Goal: Task Accomplishment & Management: Complete application form

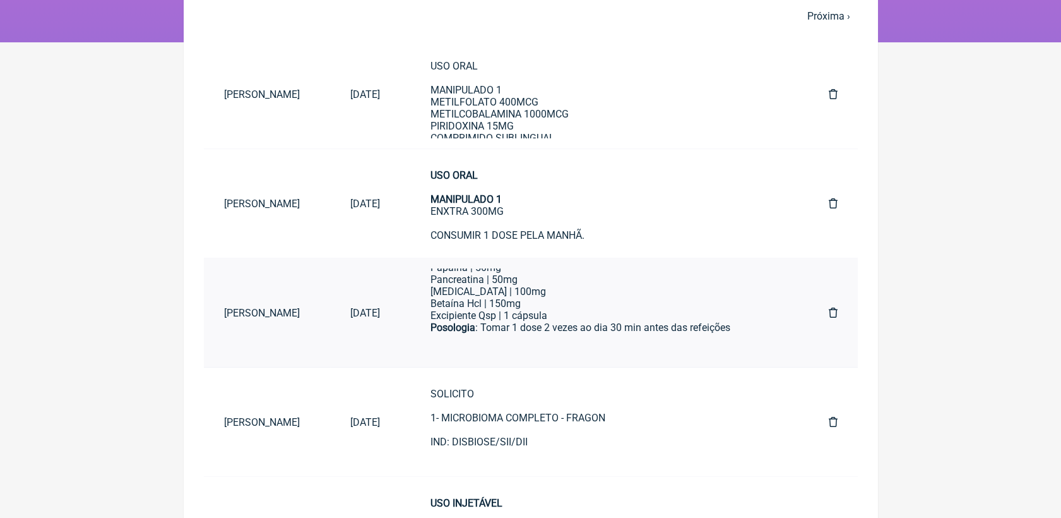
scroll to position [106, 0]
click at [516, 413] on div "SOLICITO 1- MICROBIOMA COMPLETO - FRAGON IND: DISBIOSE/SII/DII" at bounding box center [605, 430] width 348 height 84
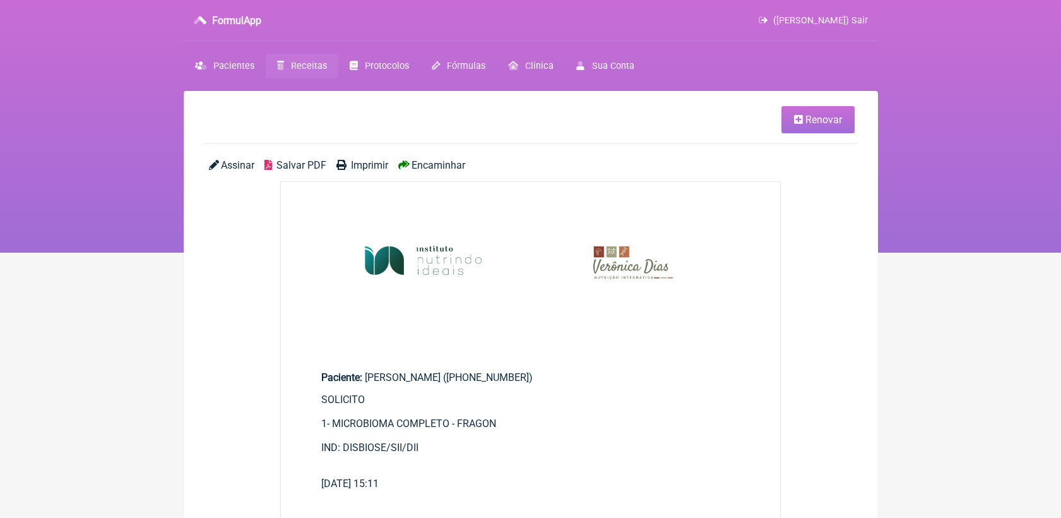
click at [808, 119] on span "Renovar" at bounding box center [824, 120] width 37 height 12
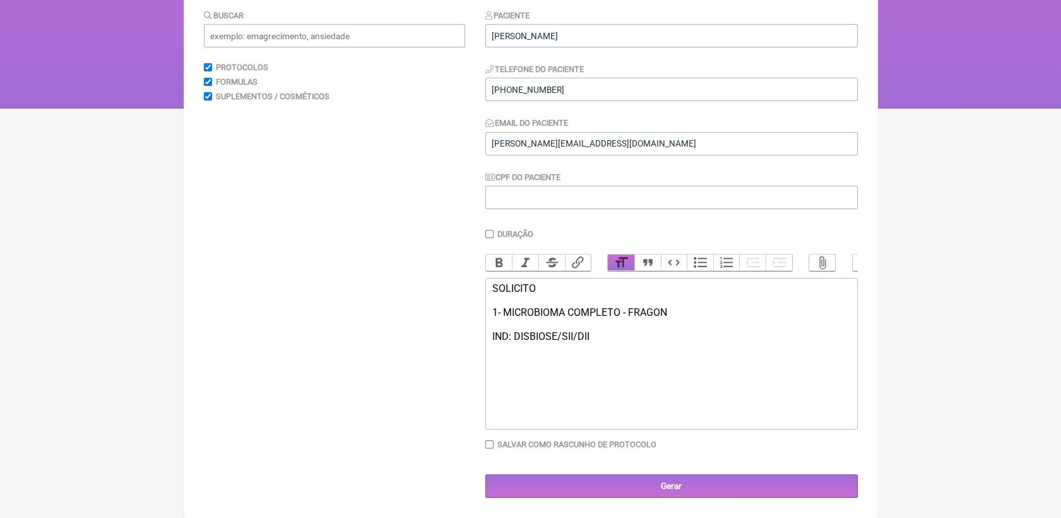
scroll to position [158, 0]
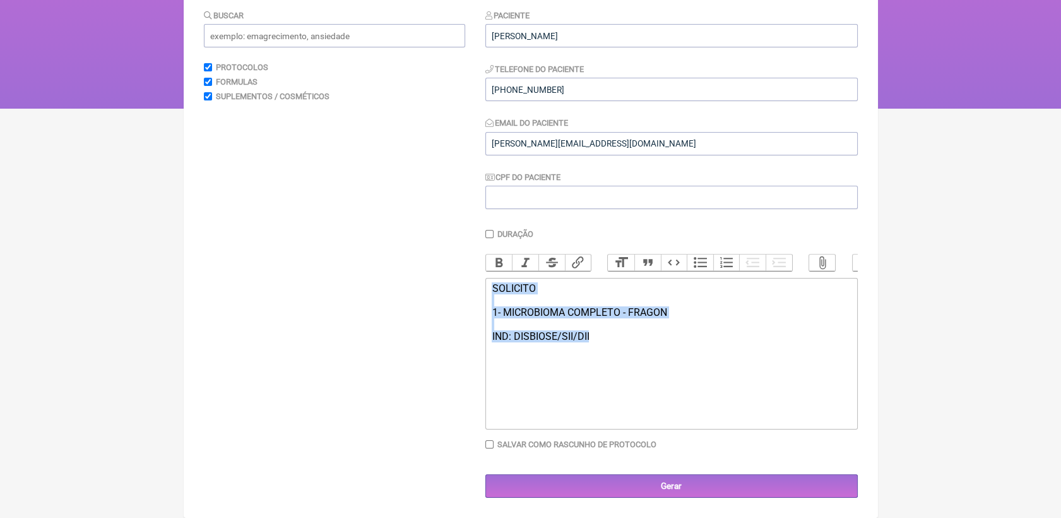
drag, startPoint x: 494, startPoint y: 286, endPoint x: 650, endPoint y: 342, distance: 166.1
click at [650, 342] on div "SOLICITO 1- MICROBIOMA COMPLETO - FRAGON IND: DISBIOSE/SII/DII" at bounding box center [671, 324] width 359 height 84
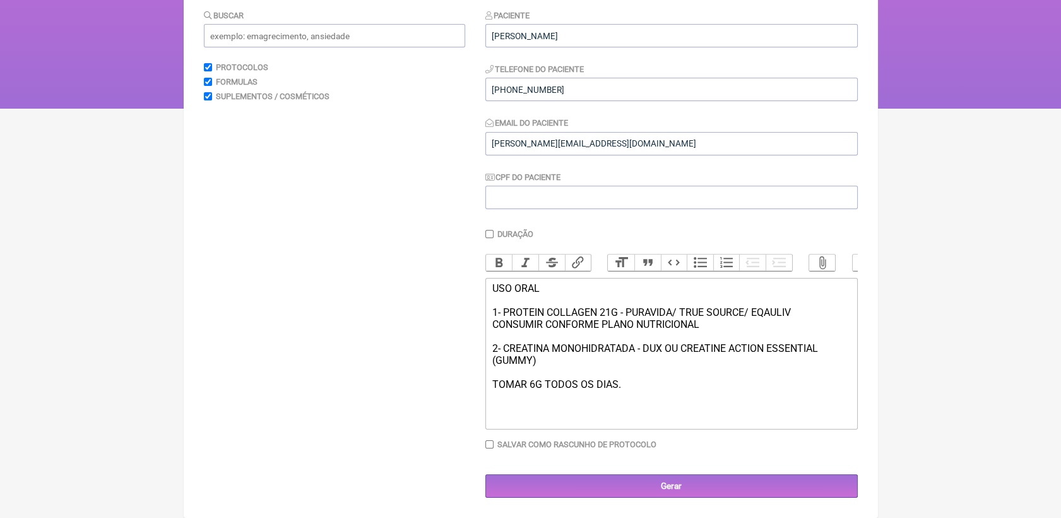
drag, startPoint x: 493, startPoint y: 286, endPoint x: 801, endPoint y: 314, distance: 309.4
click at [801, 314] on div "USO ORAL 1- PROTEIN COLLAGEN 21G - PURAVIDA/ TRUE SOURCE/ EQAULIV CONSUMIR CONF…" at bounding box center [671, 348] width 359 height 132
click at [504, 254] on button "Bold" at bounding box center [499, 262] width 27 height 16
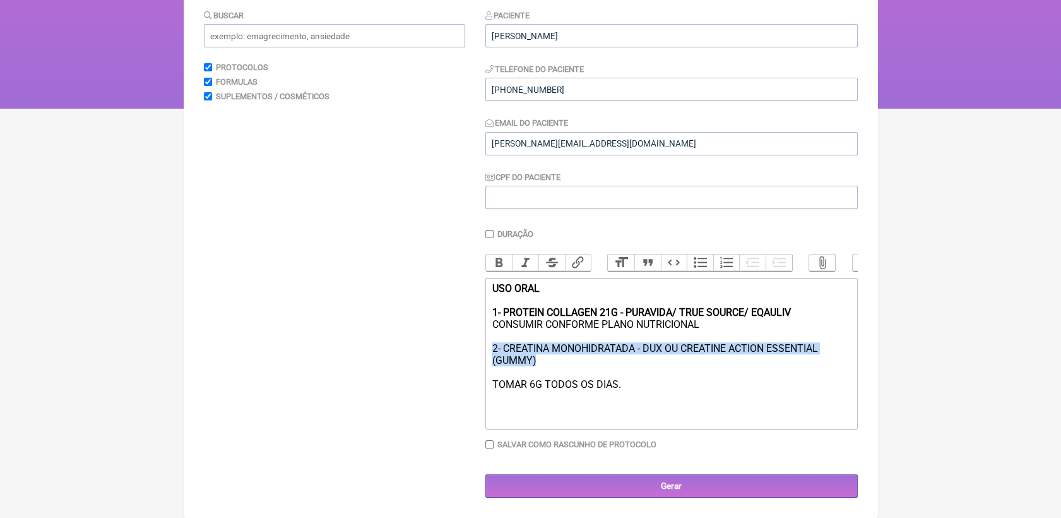
drag, startPoint x: 491, startPoint y: 348, endPoint x: 556, endPoint y: 357, distance: 65.1
click at [556, 357] on trix-editor "USO ORAL 1- PROTEIN COLLAGEN 21G - PURAVIDA/ TRUE SOURCE/ EQAULIV CONSUMIR CONF…" at bounding box center [672, 354] width 373 height 152
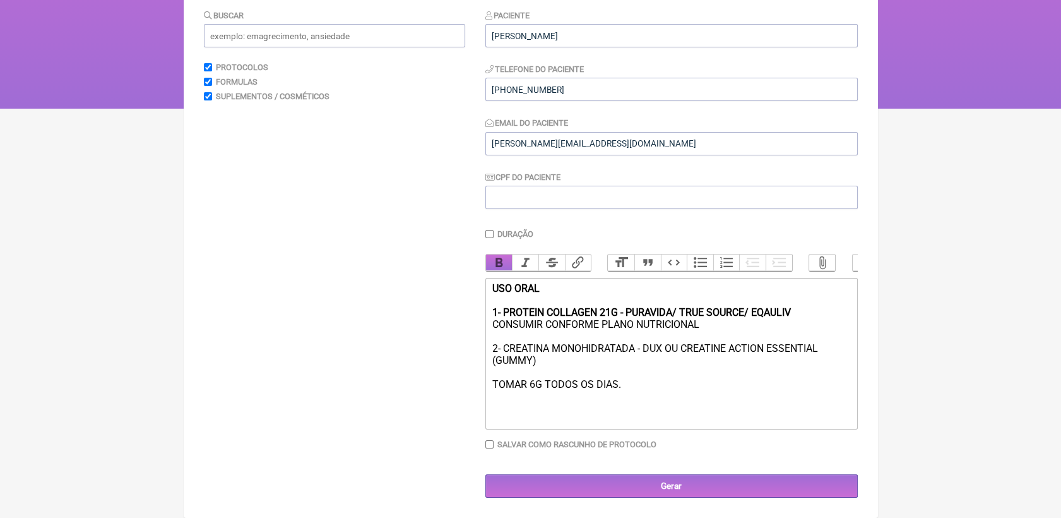
click at [499, 254] on button "Bold" at bounding box center [499, 262] width 27 height 16
click at [652, 396] on div "USO ORAL 1- PROTEIN COLLAGEN 21G - PURAVIDA/ TRUE SOURCE/ EQAULIV CONSUMIR CONF…" at bounding box center [671, 348] width 359 height 132
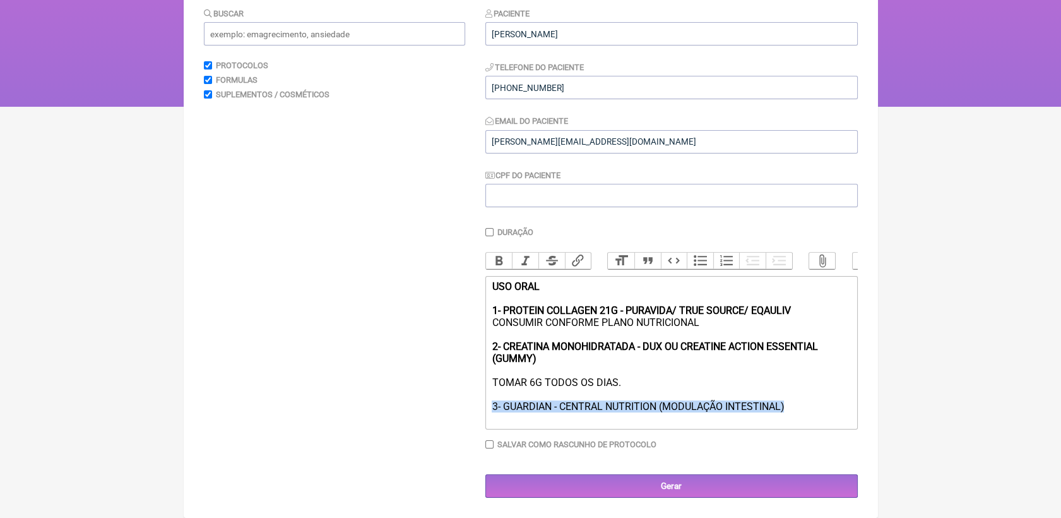
drag, startPoint x: 490, startPoint y: 409, endPoint x: 787, endPoint y: 407, distance: 297.4
click at [787, 407] on trix-editor "USO ORAL 1- PROTEIN COLLAGEN 21G - PURAVIDA/ TRUE SOURCE/ EQAULIV CONSUMIR CONF…" at bounding box center [672, 352] width 373 height 153
click at [495, 253] on button "Bold" at bounding box center [499, 261] width 27 height 16
click at [799, 412] on div "USO ORAL 1- PROTEIN COLLAGEN 21G - PURAVIDA/ TRUE SOURCE/ EQAULIV CONSUMIR CONF…" at bounding box center [671, 352] width 359 height 144
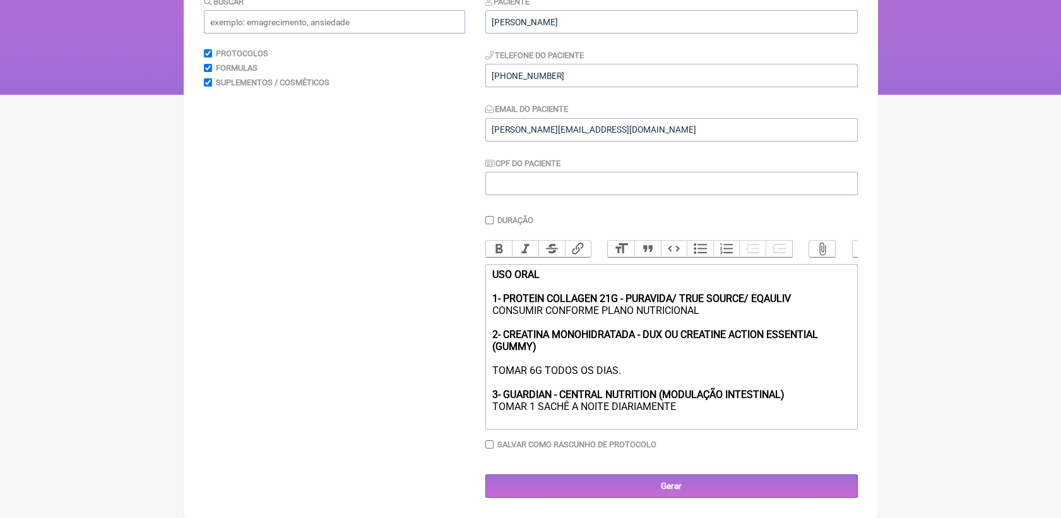
click at [682, 424] on div "USO ORAL 1- PROTEIN COLLAGEN 21G - PURAVIDA/ TRUE SOURCE/ EQAULIV CONSUMIR CONF…" at bounding box center [671, 346] width 359 height 156
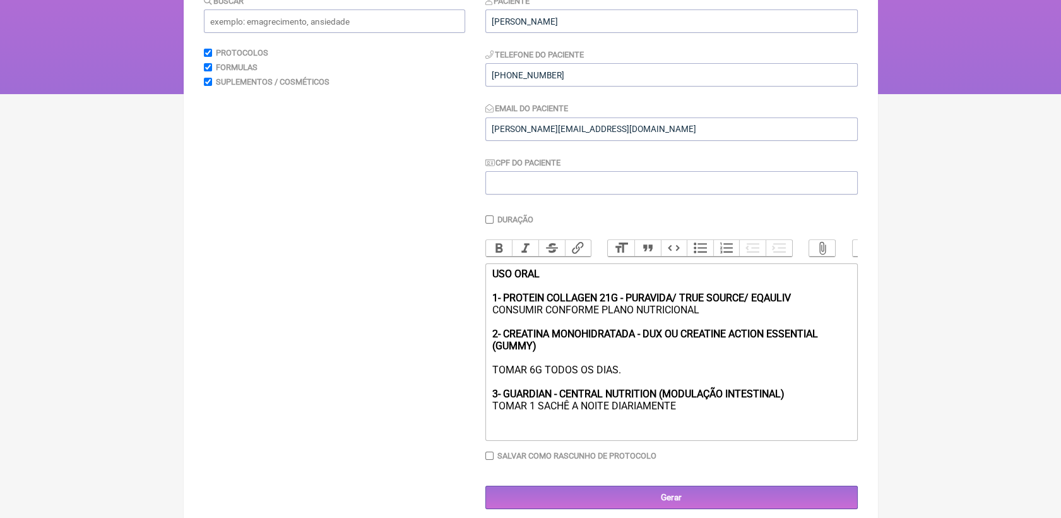
click at [684, 420] on div "USO ORAL 1- PROTEIN COLLAGEN 21G - PURAVIDA/ TRUE SOURCE/ EQAULIV CONSUMIR CONF…" at bounding box center [671, 352] width 359 height 168
drag, startPoint x: 571, startPoint y: 426, endPoint x: 687, endPoint y: 426, distance: 115.5
click at [687, 426] on div "USO ORAL 1- PROTEIN COLLAGEN 21G - PURAVIDA/ TRUE SOURCE/ EQAULIV CONSUMIR CONF…" at bounding box center [671, 352] width 359 height 168
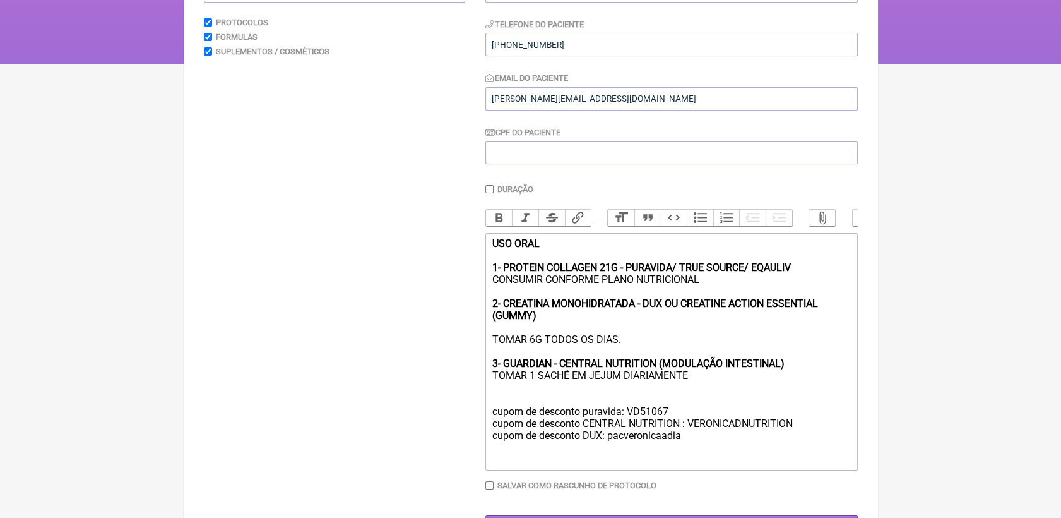
type trix-editor "<div><strong>USO ORAL<br><br>1- PROTEIN COLLAGEN 21G - PURAVIDA/ TRUE SOURCE/ E…"
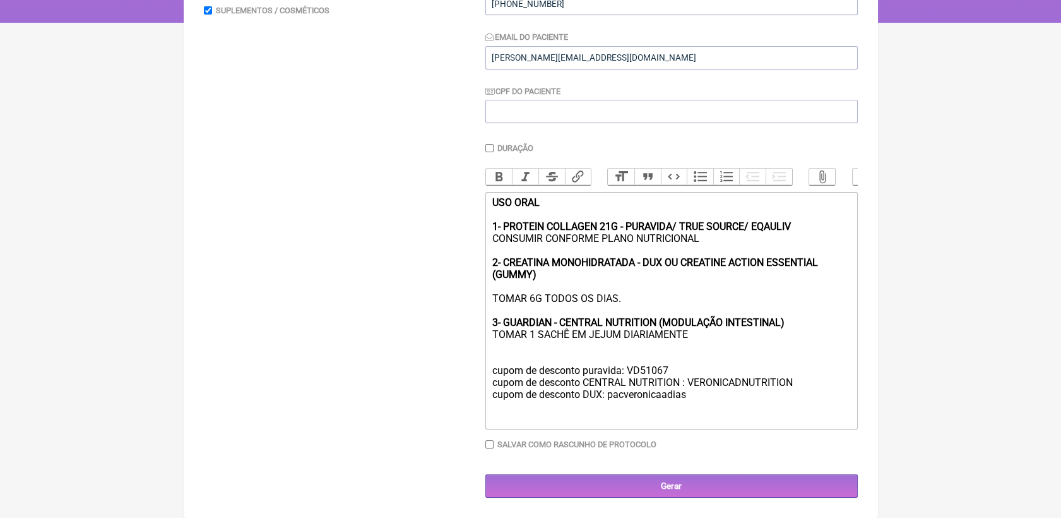
scroll to position [251, 0]
click at [712, 492] on input "Gerar" at bounding box center [672, 485] width 373 height 23
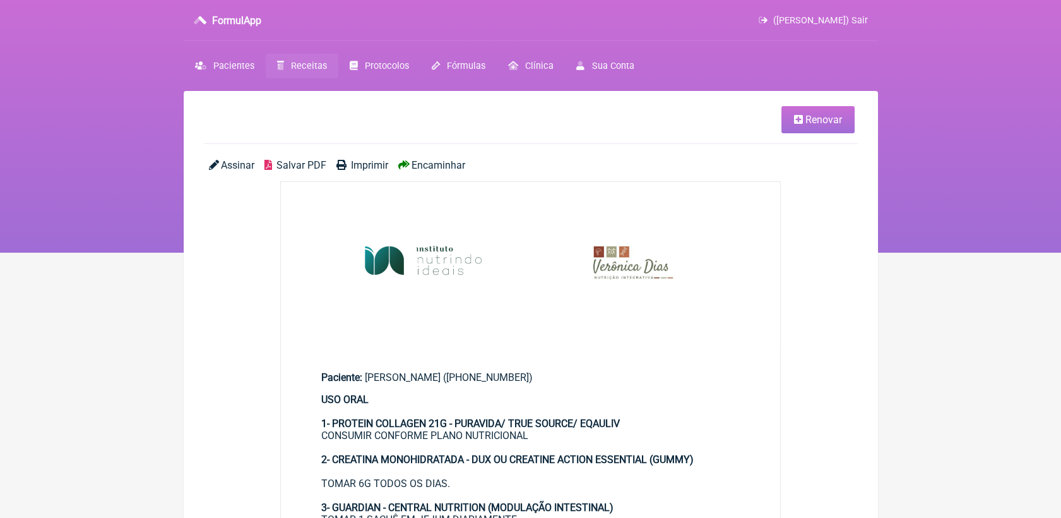
click at [311, 170] on span "Salvar PDF" at bounding box center [302, 165] width 50 height 12
click at [308, 165] on span "Salvar PDF" at bounding box center [302, 165] width 50 height 12
click at [299, 65] on span "Receitas" at bounding box center [309, 66] width 36 height 11
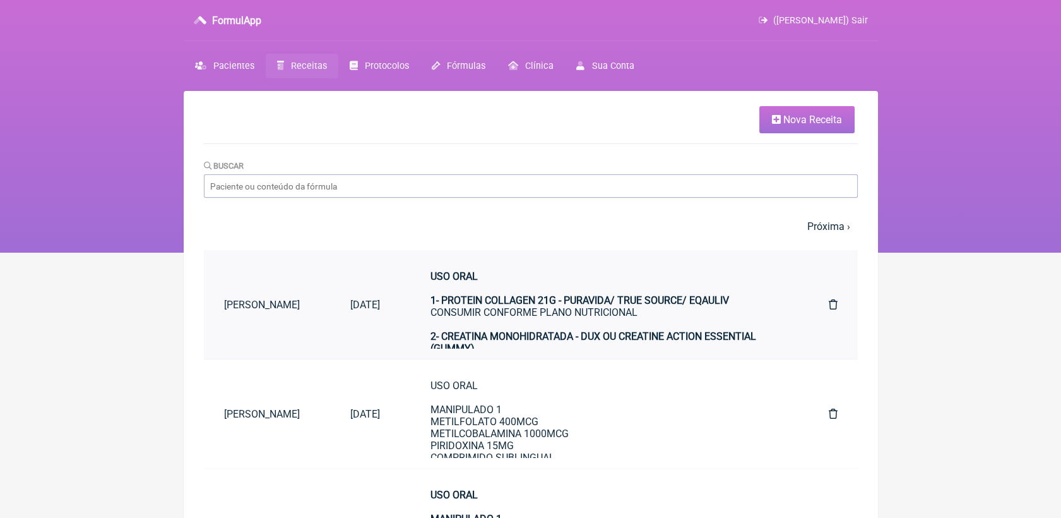
click at [400, 319] on link "[DATE]" at bounding box center [365, 305] width 70 height 32
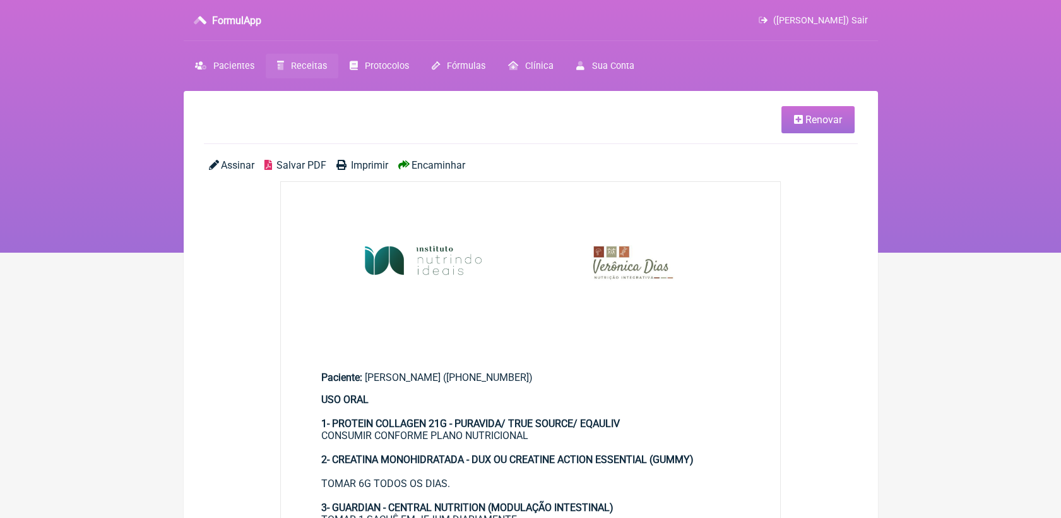
click at [836, 123] on span "Renovar" at bounding box center [824, 120] width 37 height 12
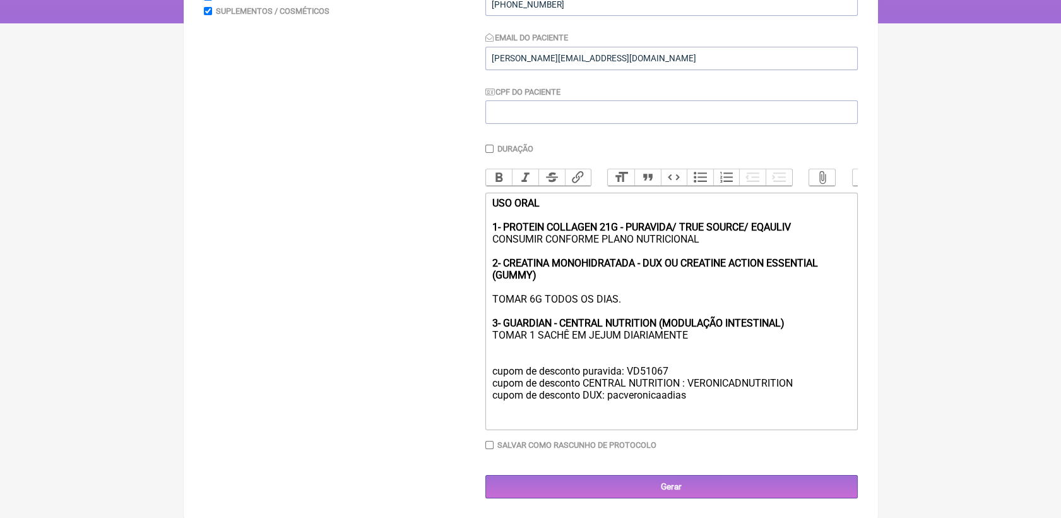
scroll to position [251, 0]
drag, startPoint x: 491, startPoint y: 215, endPoint x: 702, endPoint y: 376, distance: 265.3
click at [702, 376] on div "USO ORAL 1- PROTEIN COLLAGEN 21G - PURAVIDA/ TRUE SOURCE/ EQAULIV CONSUMIR CONF…" at bounding box center [671, 310] width 359 height 228
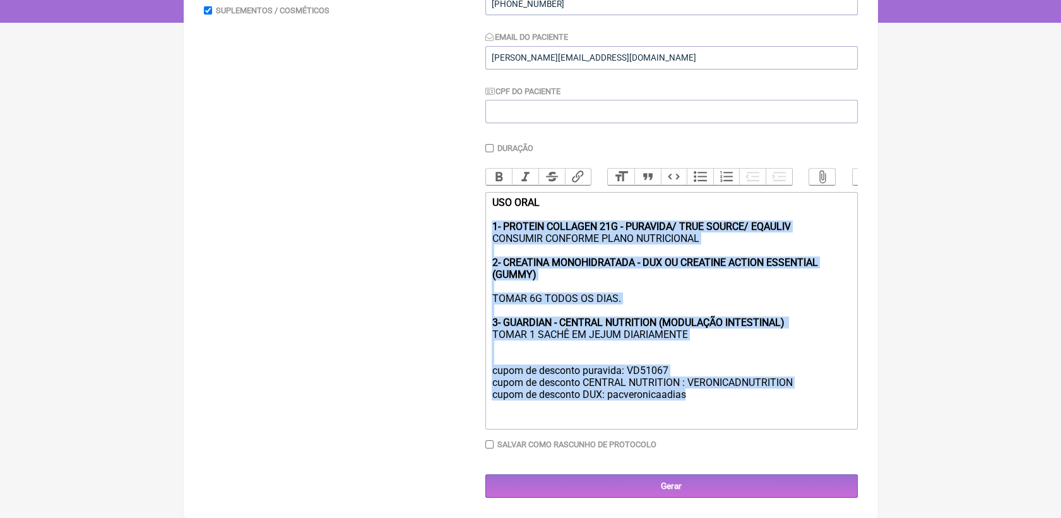
drag, startPoint x: 700, startPoint y: 396, endPoint x: 478, endPoint y: 224, distance: 280.8
click at [478, 224] on form "Buscar Protocolos Formulas Suplementos / Cosméticos Paciente [PERSON_NAME] Albu…" at bounding box center [531, 210] width 654 height 575
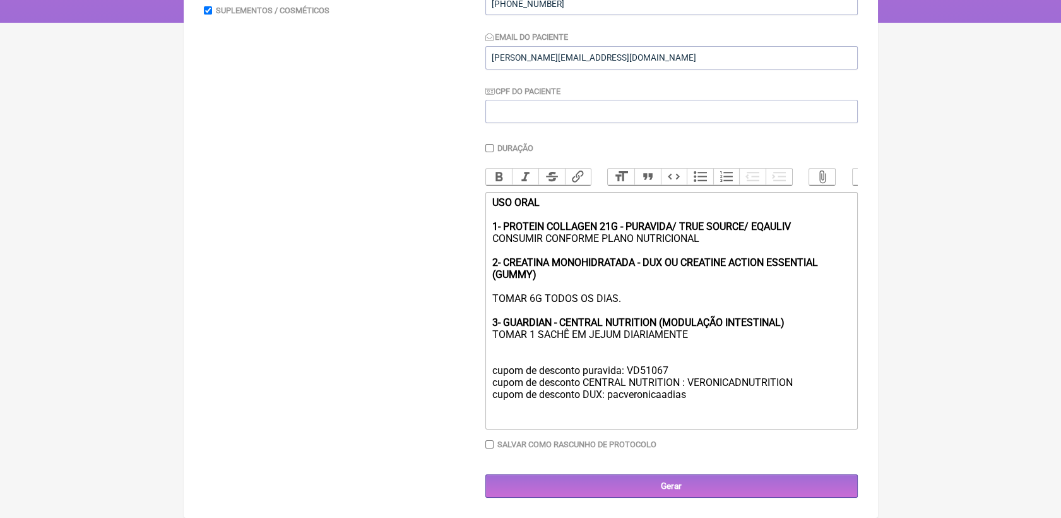
scroll to position [158, 0]
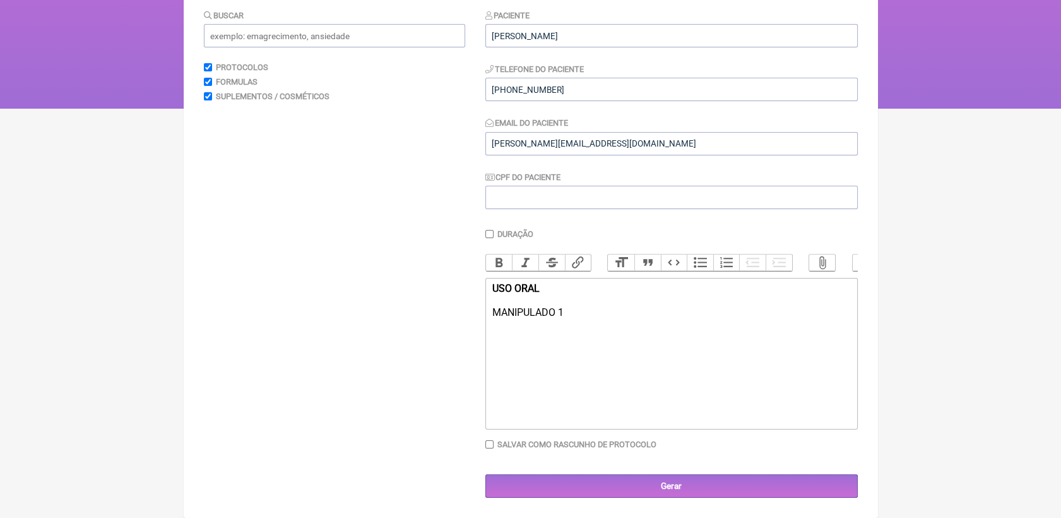
type trix-editor "<div><strong>USO ORAL<br><br></strong>MANIPULADO 1<br><br><br><br></div>"
click at [388, 24] on input "text" at bounding box center [334, 35] width 261 height 23
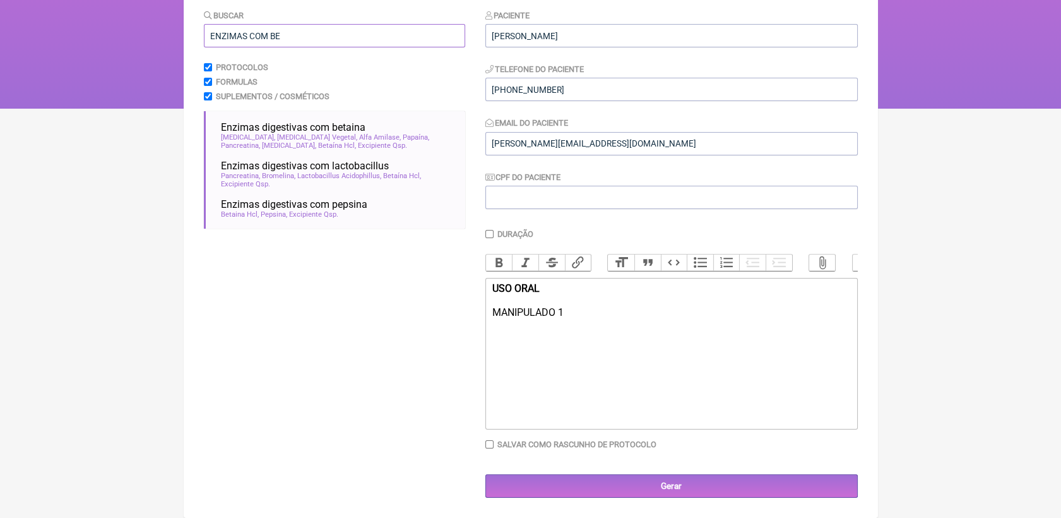
drag, startPoint x: 314, startPoint y: 22, endPoint x: 108, endPoint y: 25, distance: 205.8
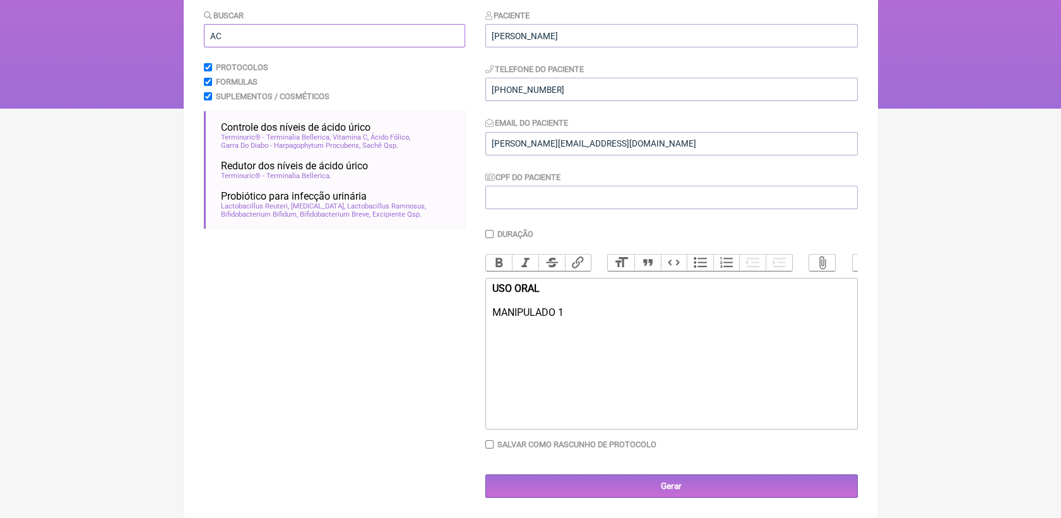
type input "A"
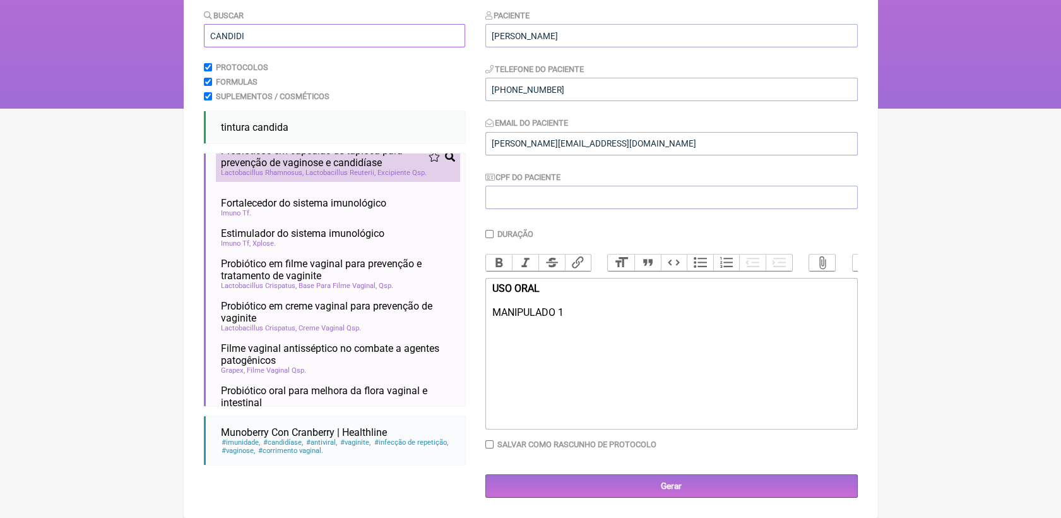
scroll to position [140, 0]
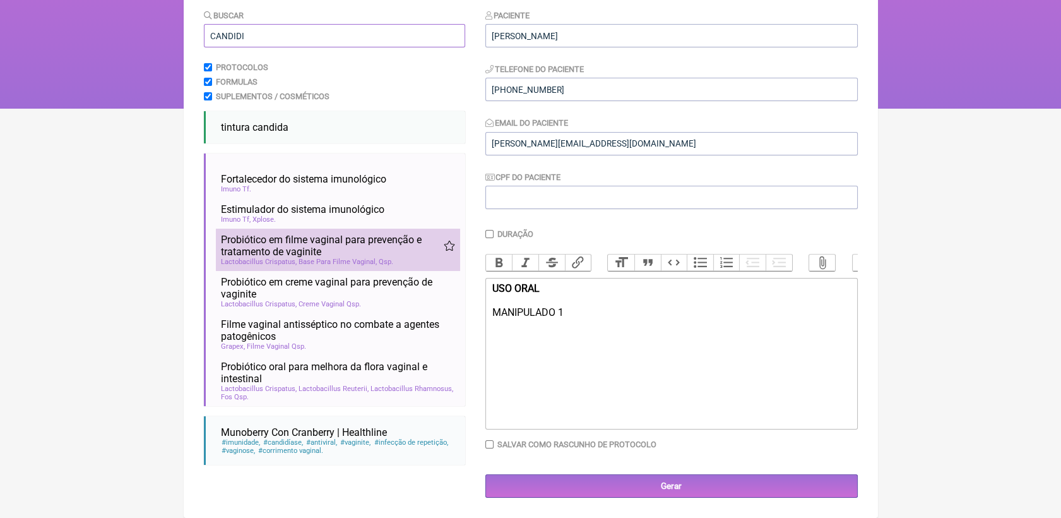
type input "CANDIDI"
click at [331, 248] on span "Probiótico em filme vaginal para prevenção e tratamento de vaginite" at bounding box center [332, 246] width 223 height 24
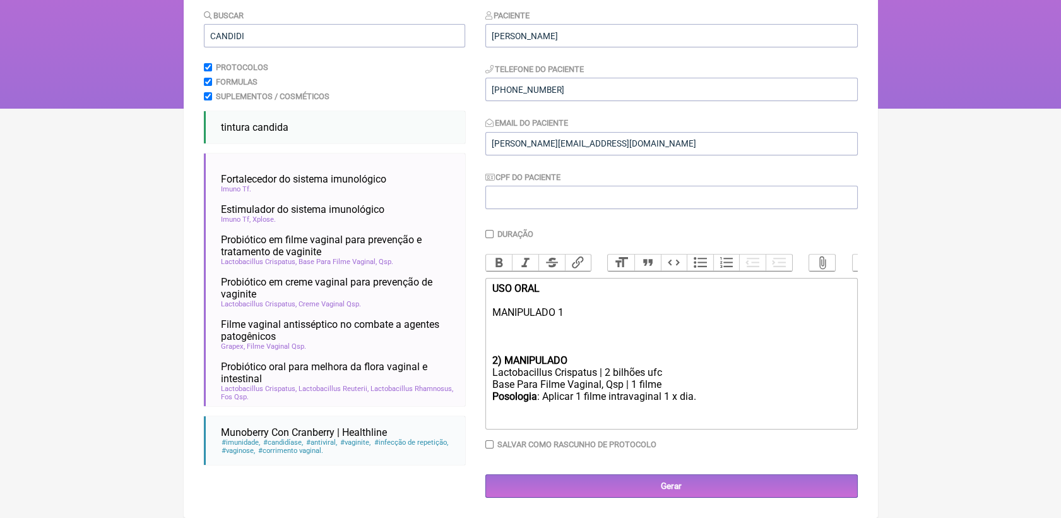
click at [702, 402] on div "Posologia : Aplicar 1 filme intravaginal 1 x dia. ㅤ" at bounding box center [671, 402] width 359 height 25
click at [542, 325] on div "USO ORAL MANIPULADO 1" at bounding box center [671, 318] width 359 height 72
click at [501, 360] on strong "2) MANIPULADO" at bounding box center [529, 360] width 75 height 12
drag, startPoint x: 489, startPoint y: 307, endPoint x: 561, endPoint y: 309, distance: 72.0
click at [561, 309] on trix-editor "USO ORAL MANIPULADO 1 2) MANIPULADO Lactobacillus Crispatus | 2 bilhões ufc Bas…" at bounding box center [672, 354] width 373 height 152
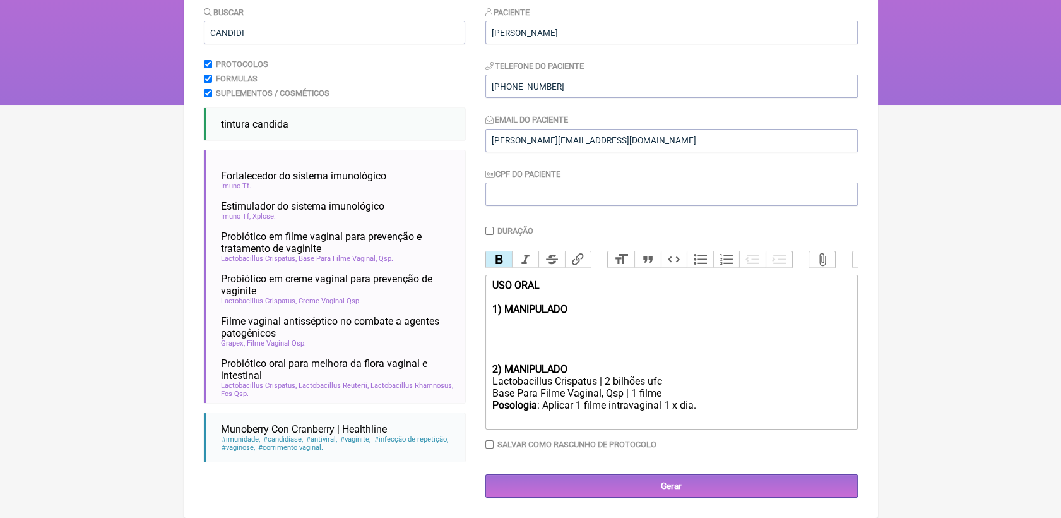
type trix-editor "<div><strong>USO ORAL<br><br>1) MANIPULADO<br></strong><br><br><br><br></div><d…"
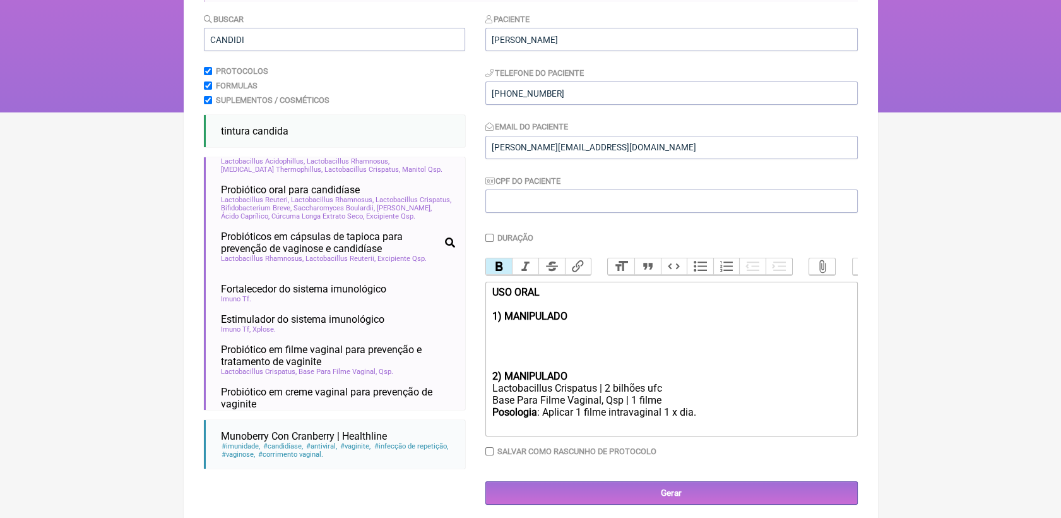
scroll to position [0, 0]
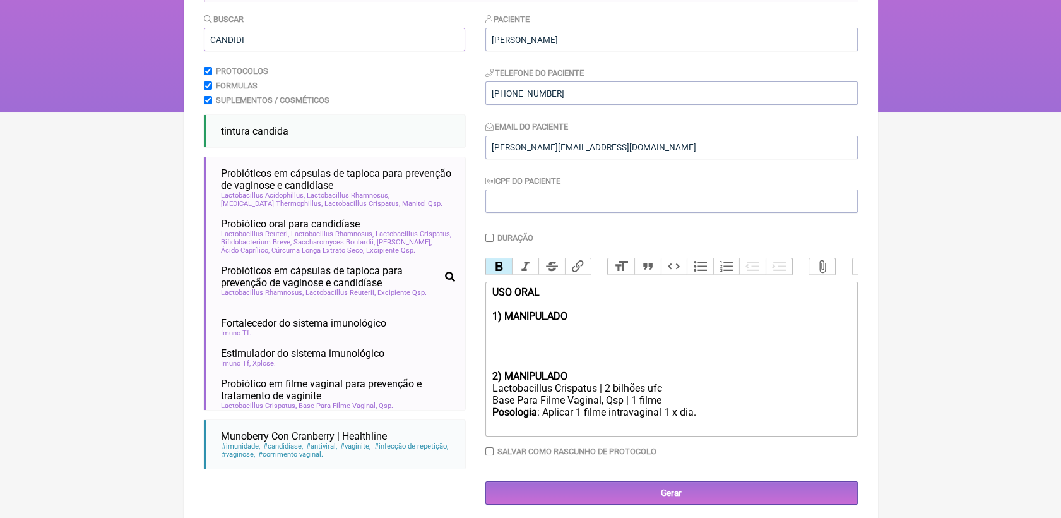
drag, startPoint x: 270, startPoint y: 39, endPoint x: 198, endPoint y: 42, distance: 72.0
click at [198, 42] on main "Nova Receita Buscar CANDIDI Protocolos Formulas Suplementos / Cosméticos tintur…" at bounding box center [531, 238] width 695 height 574
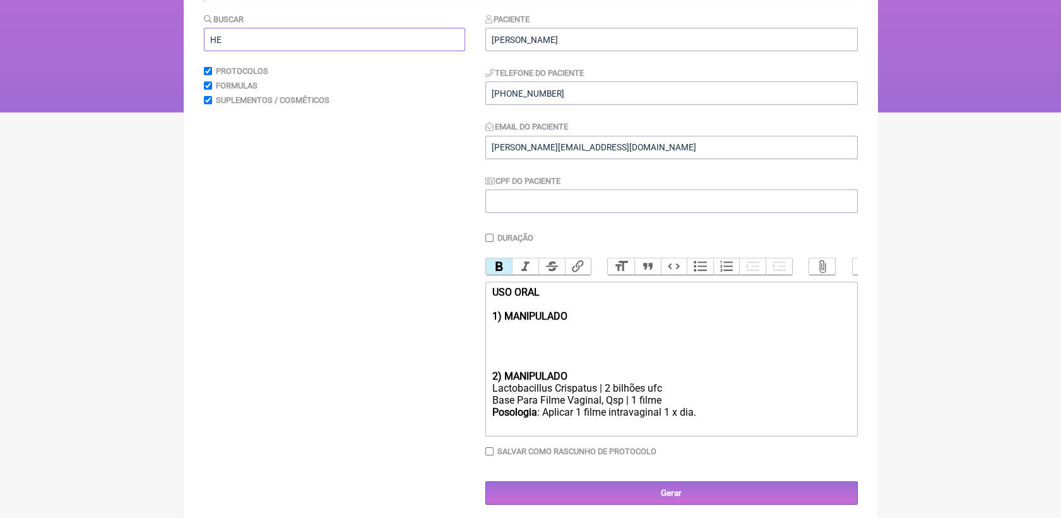
type input "H"
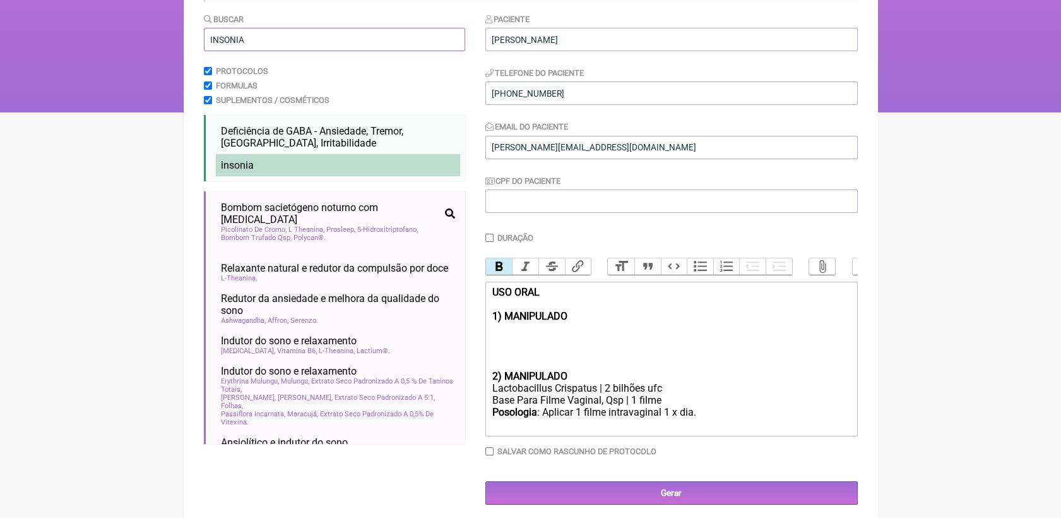
type input "INSONIA"
click at [249, 167] on span "insonia" at bounding box center [237, 165] width 33 height 12
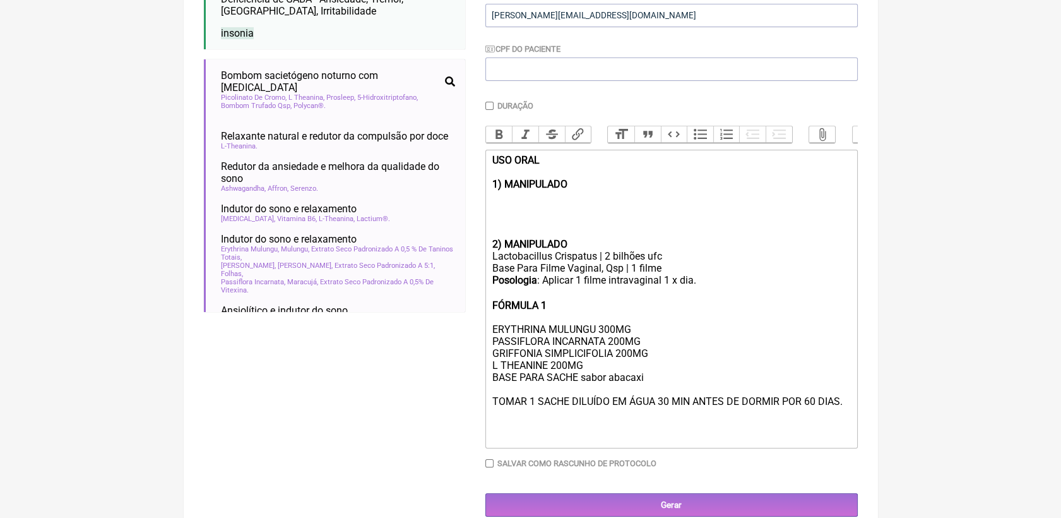
scroll to position [280, 0]
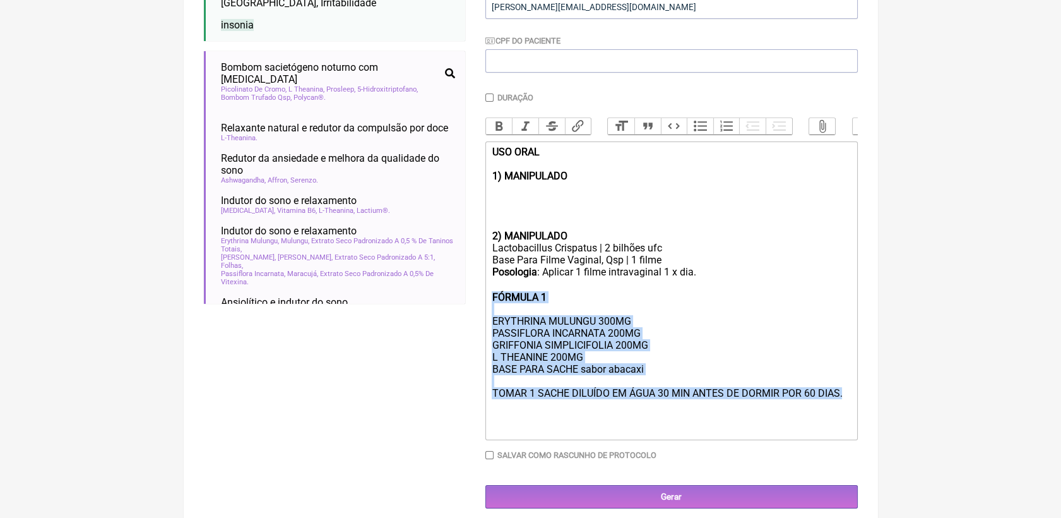
drag, startPoint x: 849, startPoint y: 417, endPoint x: 467, endPoint y: 312, distance: 395.5
click at [467, 312] on form "Buscar INSONIA Protocolos Formulas Suplementos / Cosméticos Deficiência de GABA…" at bounding box center [531, 190] width 654 height 636
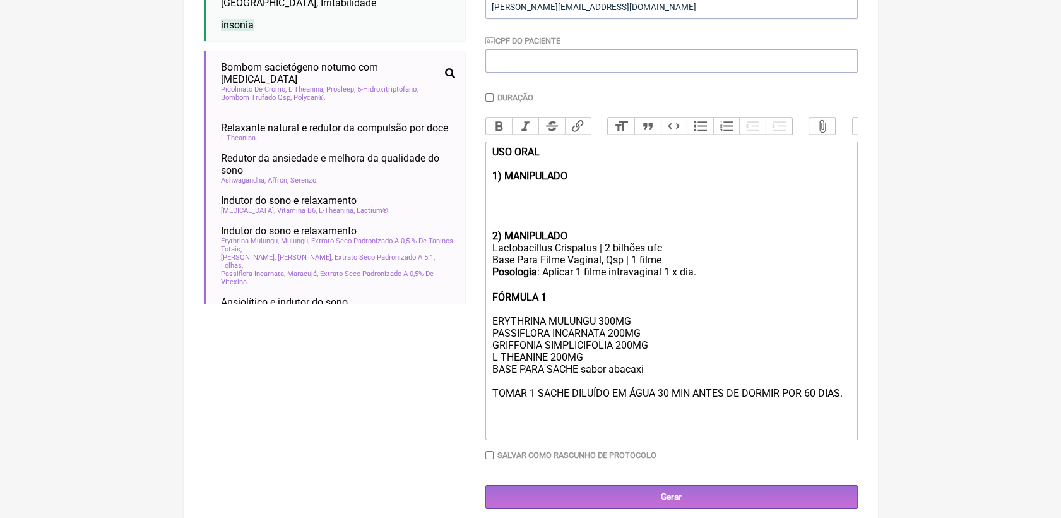
scroll to position [215, 0]
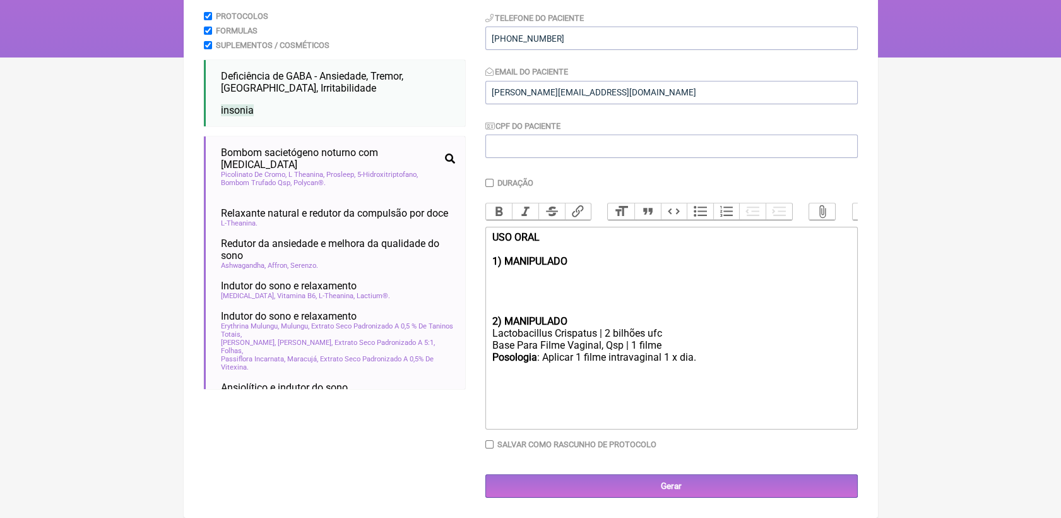
click at [506, 277] on div "USO ORAL 1) MANIPULADO" at bounding box center [671, 273] width 359 height 84
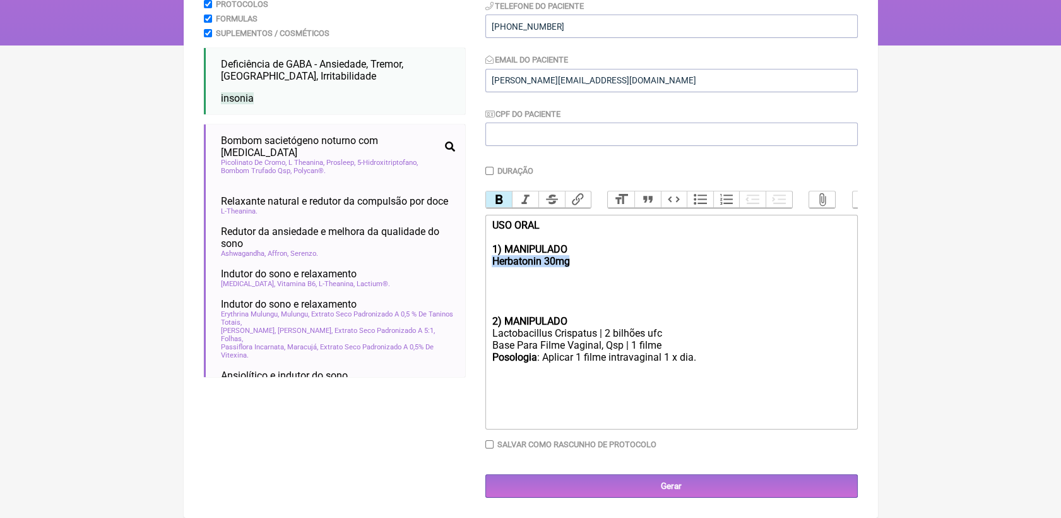
drag, startPoint x: 489, startPoint y: 260, endPoint x: 591, endPoint y: 259, distance: 102.3
click at [591, 259] on trix-editor "USO ORAL 1) MANIPULADO Herbatonin 30mg 2) MANIPULADO Lactobacillus Crispatus | …" at bounding box center [672, 322] width 373 height 215
click at [499, 191] on button "Bold" at bounding box center [499, 199] width 27 height 16
click at [576, 262] on div "USO ORAL 1) MANIPULADO Herbatonin 30mg" at bounding box center [671, 267] width 359 height 96
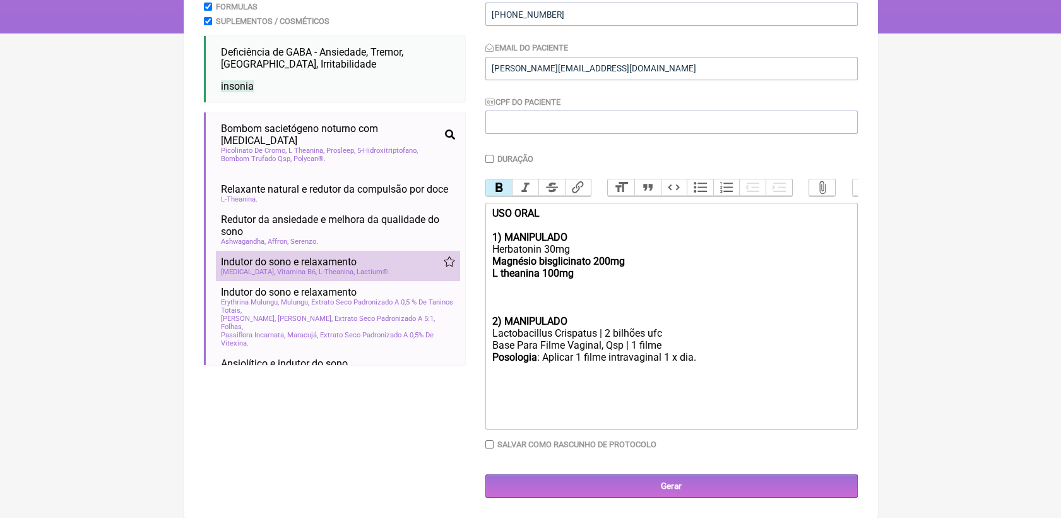
click at [328, 256] on span "Indutor do sono e relaxamento" at bounding box center [289, 262] width 136 height 12
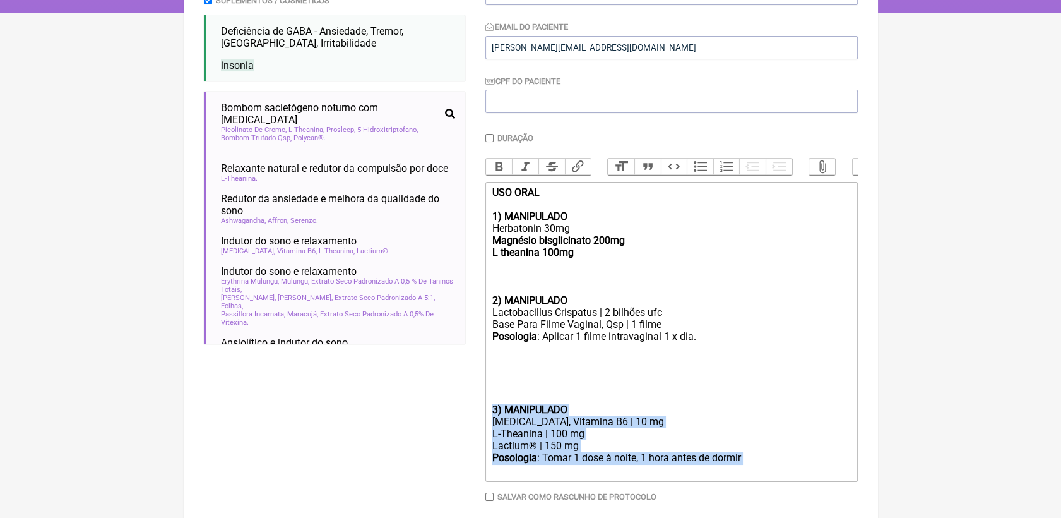
drag, startPoint x: 765, startPoint y: 482, endPoint x: 487, endPoint y: 432, distance: 282.2
click at [487, 432] on trix-editor "USO ORAL 1) MANIPULADO Herbatonin 30mg Magnésio bisglicinato 200mg L theanina 1…" at bounding box center [672, 332] width 373 height 300
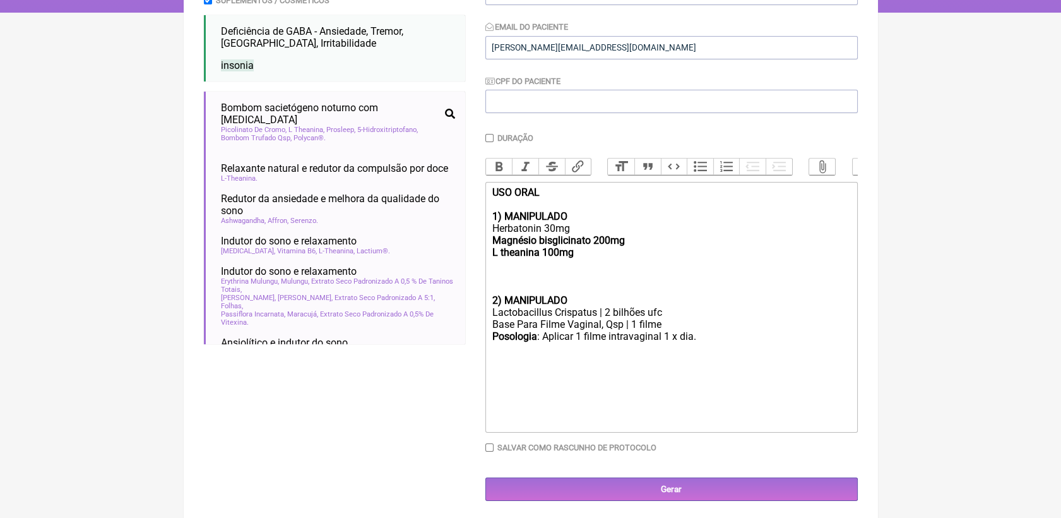
click at [522, 275] on div "USO ORAL 1) MANIPULADO Herbatonin 30mg Magnésio bisglicinato 200mg L theanina 1…" at bounding box center [671, 240] width 359 height 108
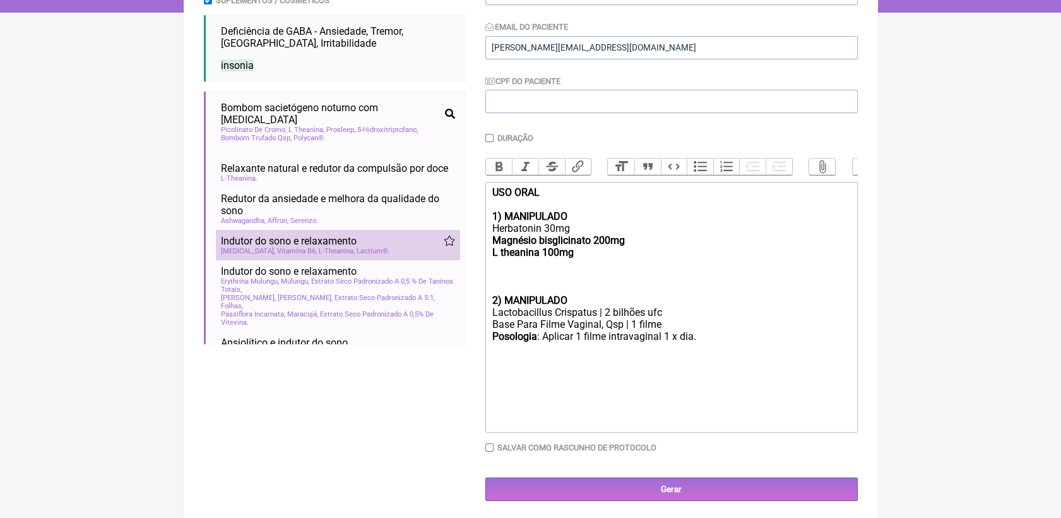
scroll to position [70, 0]
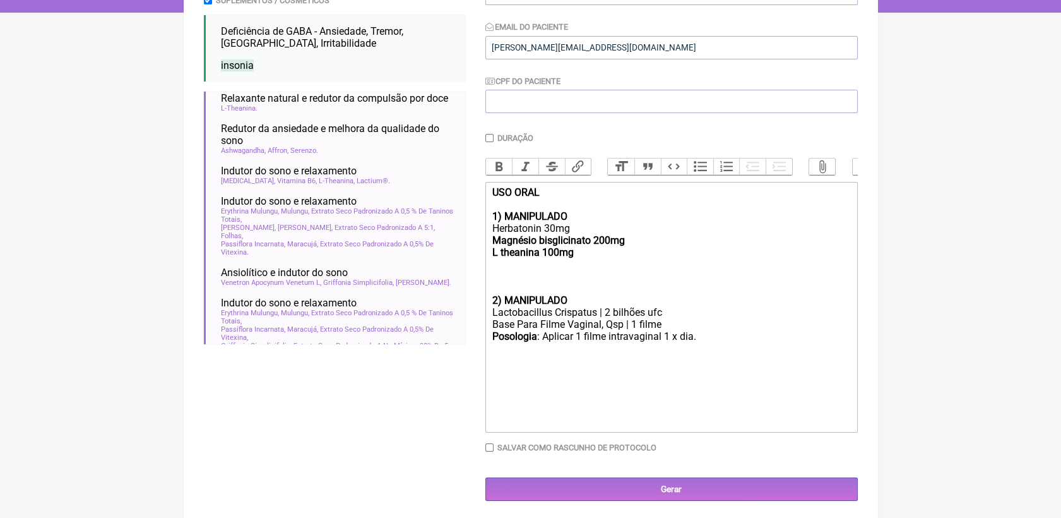
click at [500, 284] on div "USO ORAL 1) MANIPULADO Herbatonin 30mg Magnésio bisglicinato 200mg L theanina 1…" at bounding box center [671, 240] width 359 height 108
drag, startPoint x: 491, startPoint y: 243, endPoint x: 607, endPoint y: 277, distance: 120.9
click at [607, 277] on div "USO ORAL 1) MANIPULADO Herbatonin 30mg Magnésio bisglicinato 200mg L theanina 1…" at bounding box center [671, 240] width 359 height 108
click at [487, 170] on button "Bold" at bounding box center [499, 166] width 27 height 16
click at [597, 281] on div "USO ORAL 1) MANIPULADO Herbatonin 30mg Magnésio bisglicinato 200mg L theanina 1…" at bounding box center [671, 240] width 359 height 108
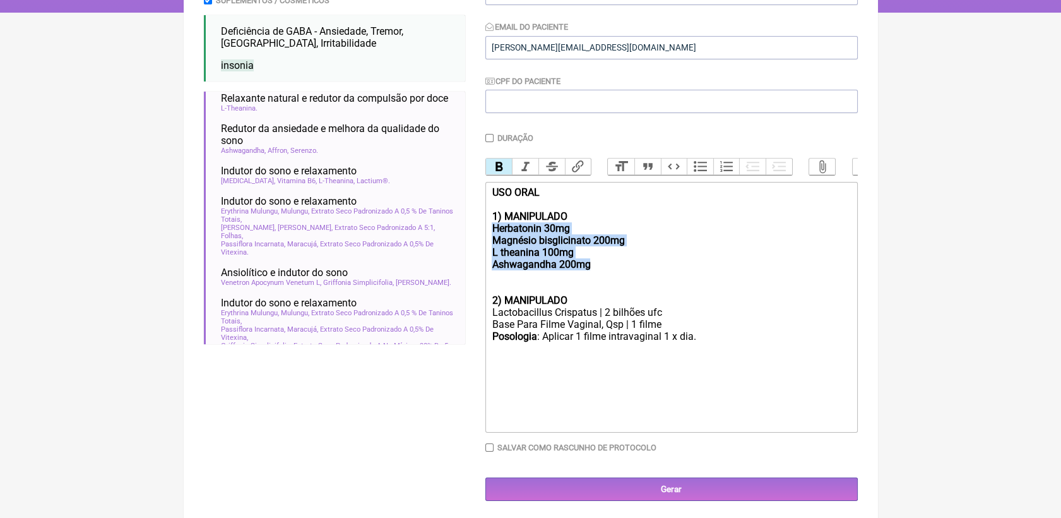
drag, startPoint x: 597, startPoint y: 281, endPoint x: 486, endPoint y: 241, distance: 117.6
click at [486, 241] on trix-editor "USO ORAL 1) MANIPULADO Herbatonin 30mg Magnésio bisglicinato 200mg L theanina 1…" at bounding box center [672, 307] width 373 height 251
click at [497, 170] on button "Bold" at bounding box center [499, 166] width 27 height 16
click at [597, 282] on div "USO ORAL 1) MANIPULADO Herbatonin 30mg Magnésio bisglicinato 200mg L theanina 1…" at bounding box center [671, 240] width 359 height 108
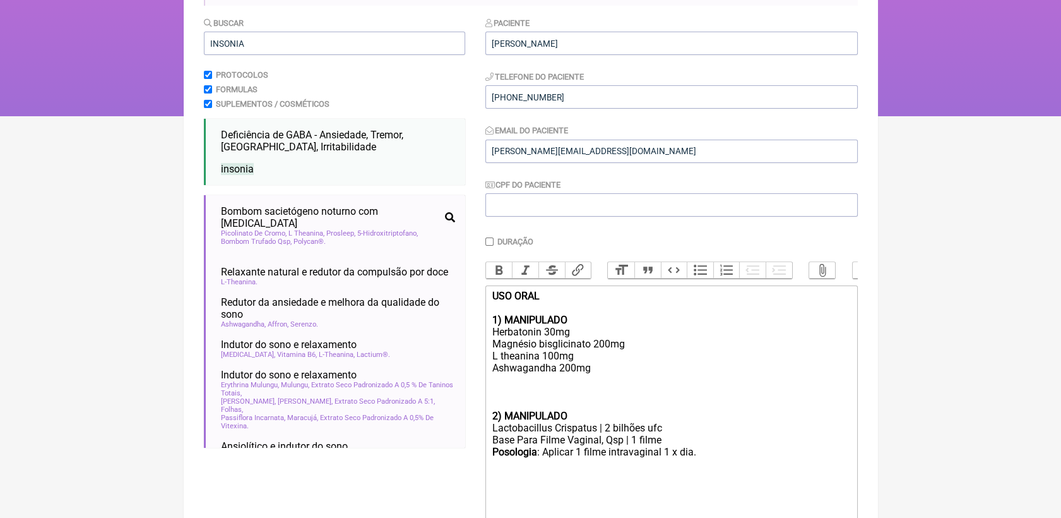
scroll to position [207, 0]
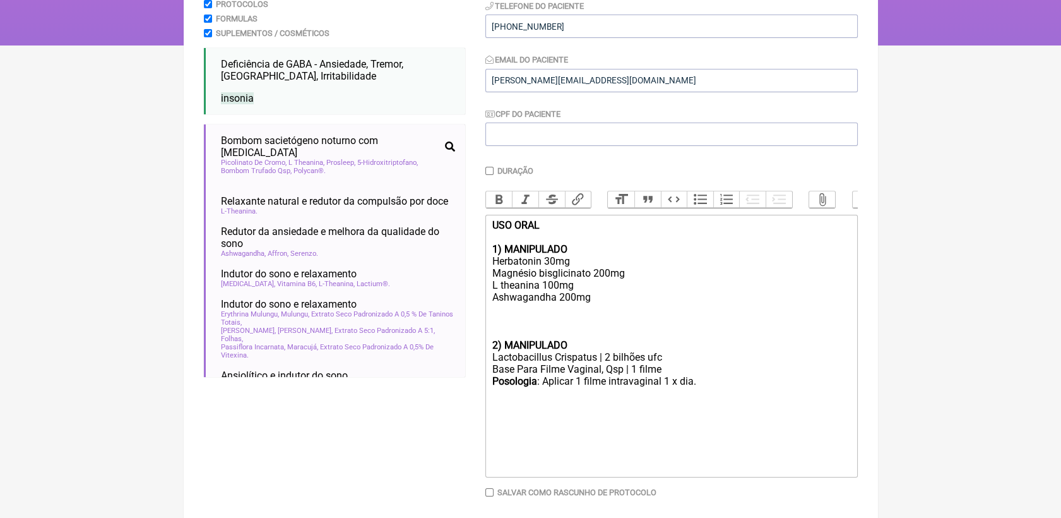
click at [636, 290] on div "USO ORAL 1) MANIPULADO Herbatonin 30mg Magnésio bisglicinato 200mg L theanina 1…" at bounding box center [671, 279] width 359 height 120
click at [548, 333] on div "USO ORAL 1) MANIPULADO Herbatonin 30mg Magnésio bisglicinato 200mg L theanina 1…" at bounding box center [671, 279] width 359 height 120
click at [547, 327] on div "USO ORAL 1) MANIPULADO Herbatonin 30mg Magnésio bisglicinato 200mg L theanina 1…" at bounding box center [671, 279] width 359 height 120
drag, startPoint x: 491, startPoint y: 402, endPoint x: 539, endPoint y: 415, distance: 49.2
click at [539, 400] on div "Posologia : Aplicar 1 filme intravaginal 1 x dia. ㅤ" at bounding box center [671, 387] width 359 height 25
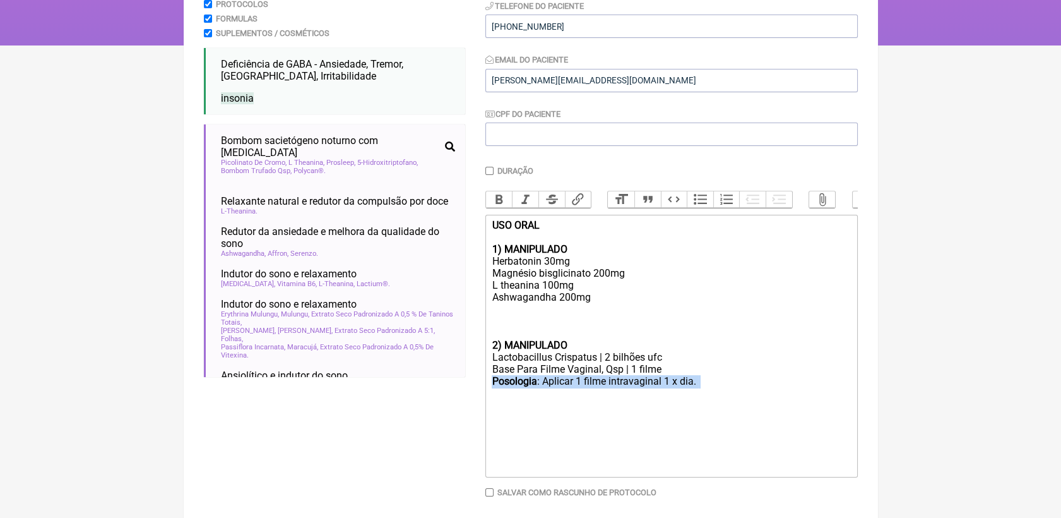
click at [539, 400] on div "Posologia : Aplicar 1 filme intravaginal 1 x dia. ㅤ" at bounding box center [671, 387] width 359 height 25
drag, startPoint x: 539, startPoint y: 402, endPoint x: 510, endPoint y: 399, distance: 28.5
click at [510, 399] on div "Posologia : Aplicar 1 filme intravaginal 1 x dia. ㅤ" at bounding box center [671, 387] width 359 height 25
copy div "Posologia :"
click at [498, 326] on div "USO ORAL 1) MANIPULADO Herbatonin 30mg Magnésio bisglicinato 200mg L theanina 1…" at bounding box center [671, 279] width 359 height 120
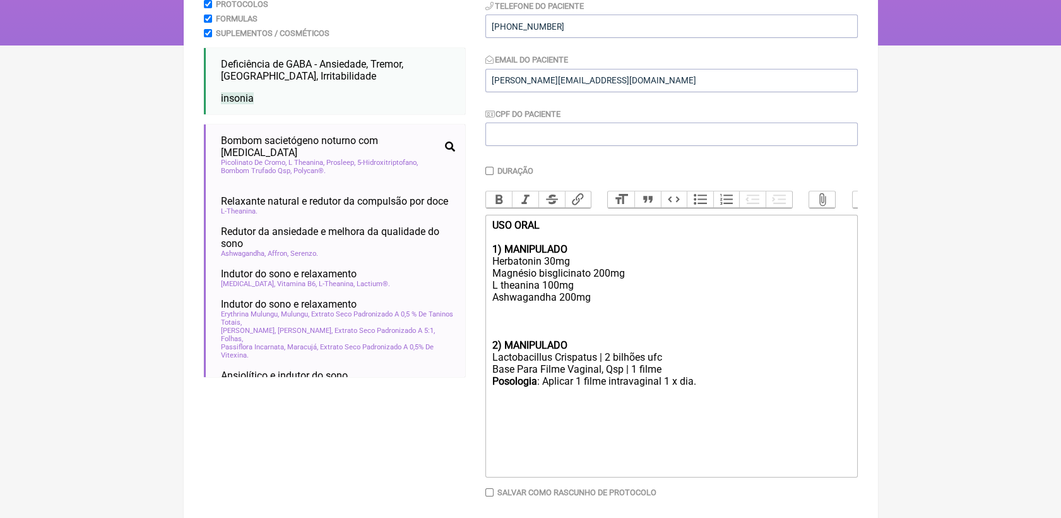
paste trix-editor "strong>Posologia</strong>:&nbsp;<"
type trix-editor "<div><strong>USO ORAL<br><br>1) MANIPULADO<br></strong>Herbatonin 30mg<br>Magné…"
click at [546, 277] on div "USO ORAL 1) MANIPULADO Herbatonin 30mg Magnésio bisglicinato 200mg L theanina 1…" at bounding box center [671, 279] width 359 height 120
click at [793, 399] on div "Posologia : Aplicar 1 filme intravaginal 1 x dia. ㅤ" at bounding box center [671, 387] width 359 height 25
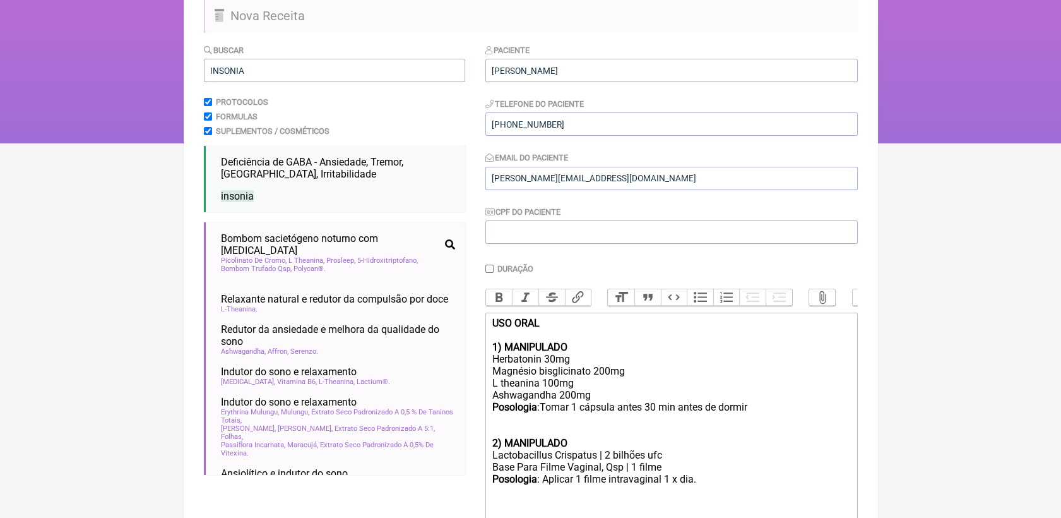
scroll to position [277, 0]
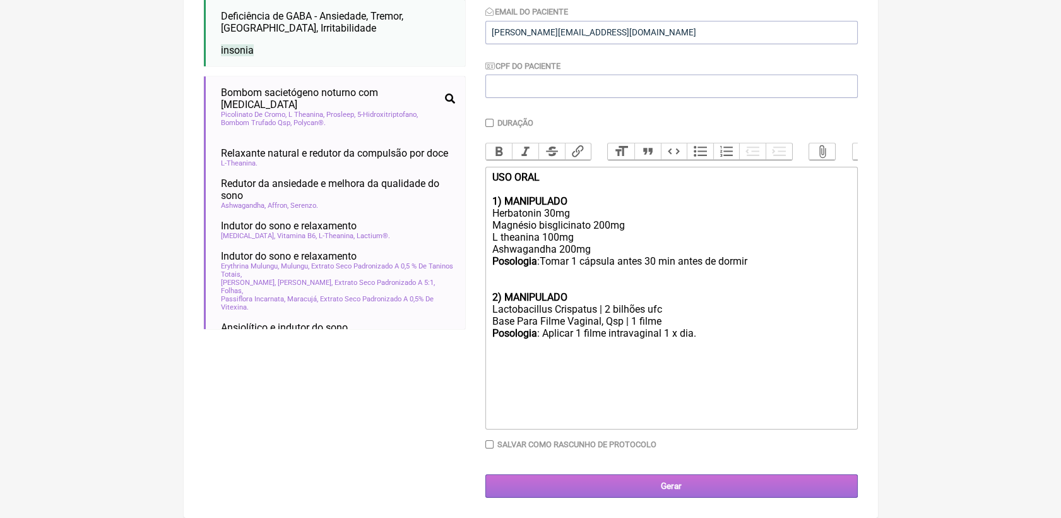
click at [781, 489] on input "Gerar" at bounding box center [672, 485] width 373 height 23
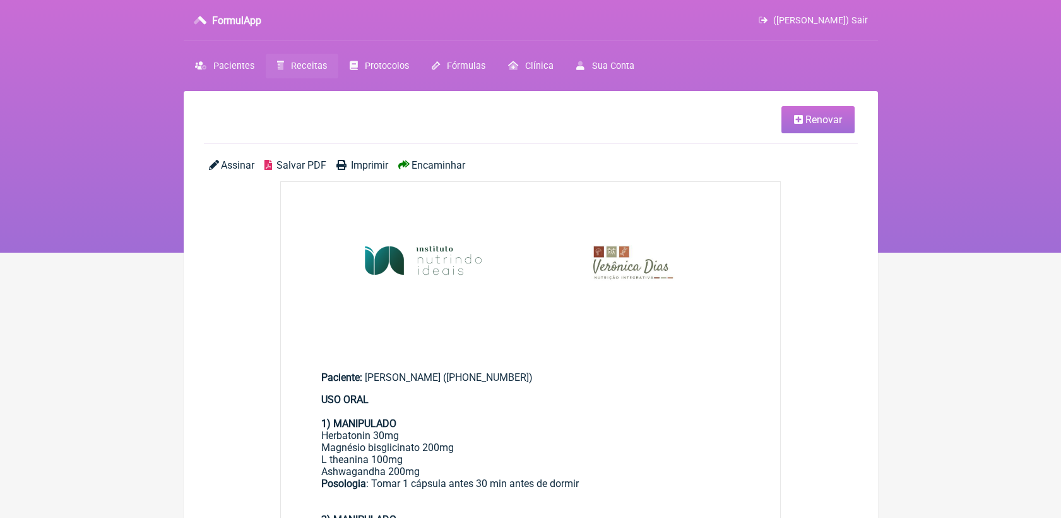
click at [310, 159] on span "Salvar PDF" at bounding box center [302, 165] width 50 height 12
